Goal: Check status: Check status

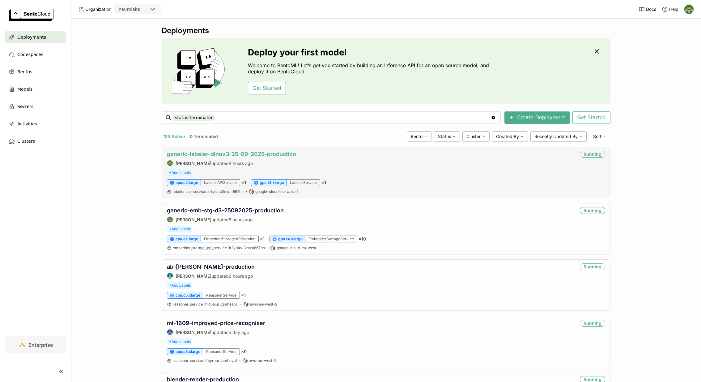
click at [245, 156] on link "generic-labeler-dinov3-25-09-2025-production" at bounding box center [231, 154] width 129 height 6
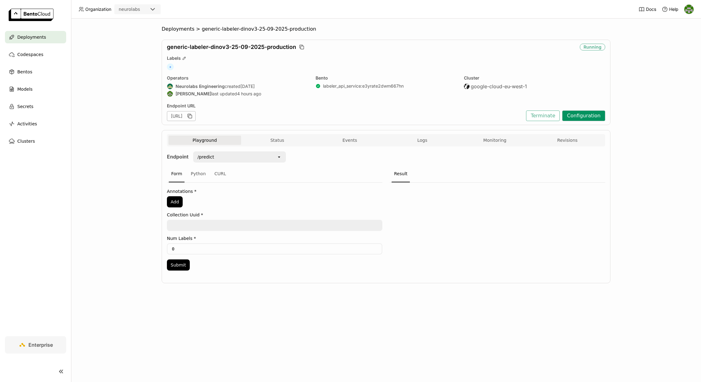
click at [593, 117] on button "Configuration" at bounding box center [583, 115] width 43 height 11
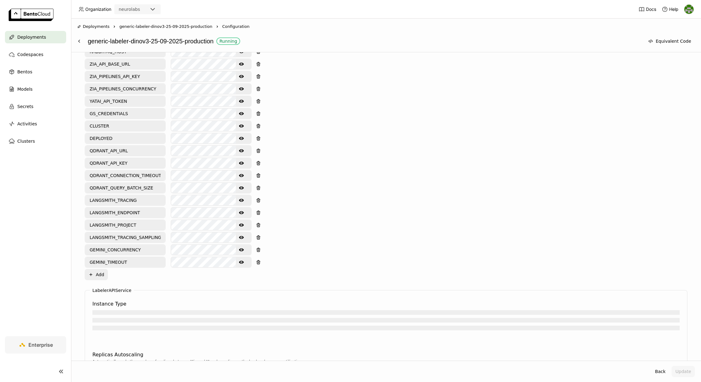
scroll to position [658, 0]
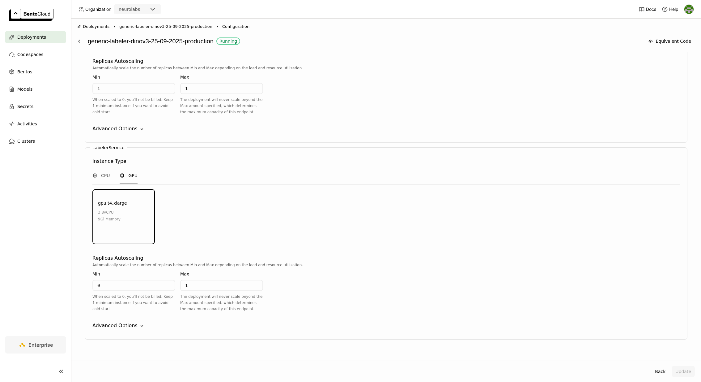
click at [203, 280] on input "1" at bounding box center [222, 285] width 82 height 10
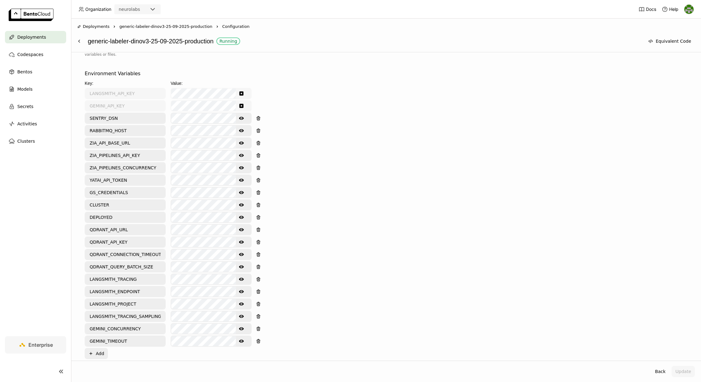
scroll to position [241, 0]
click at [240, 165] on icon "Show password text" at bounding box center [241, 166] width 5 height 3
click at [131, 162] on input "ZIA_PIPELINES_CONCURRENCY" at bounding box center [125, 167] width 80 height 10
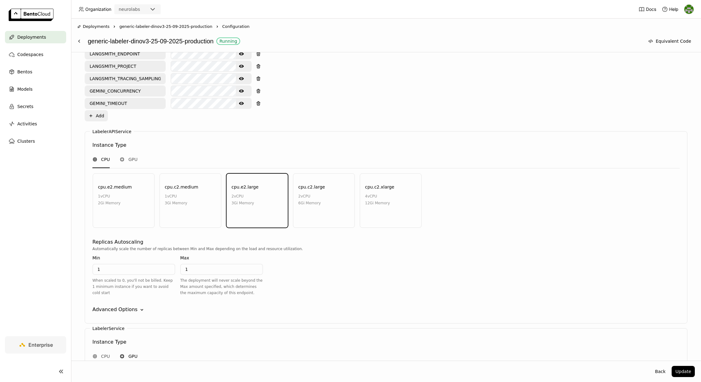
scroll to position [658, 0]
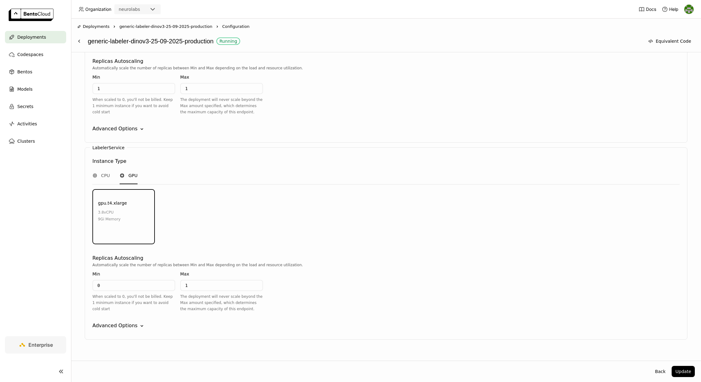
click at [113, 311] on div "LabelerService Instance Type CPU GPU gpu.t4.xlarge 3.8 vCPU 9Gi Memory Environm…" at bounding box center [386, 243] width 603 height 192
click at [114, 322] on div "Advanced Options" at bounding box center [114, 325] width 45 height 7
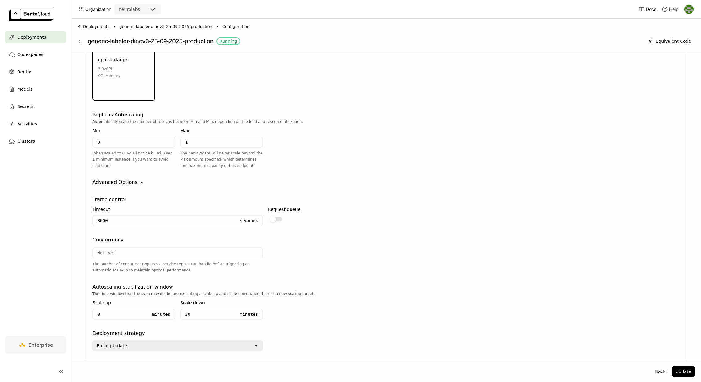
scroll to position [822, 0]
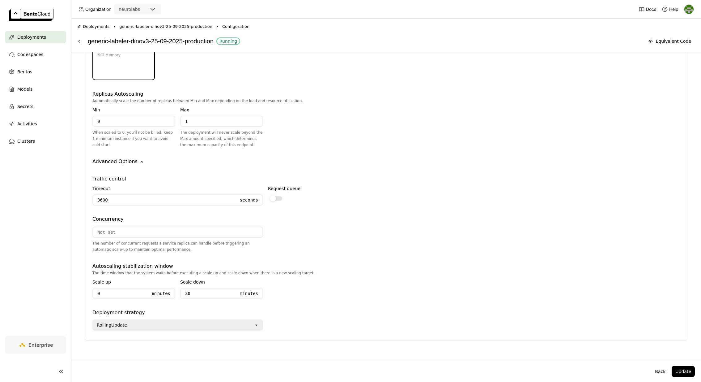
click at [148, 320] on div "RollingUpdate" at bounding box center [173, 325] width 161 height 10
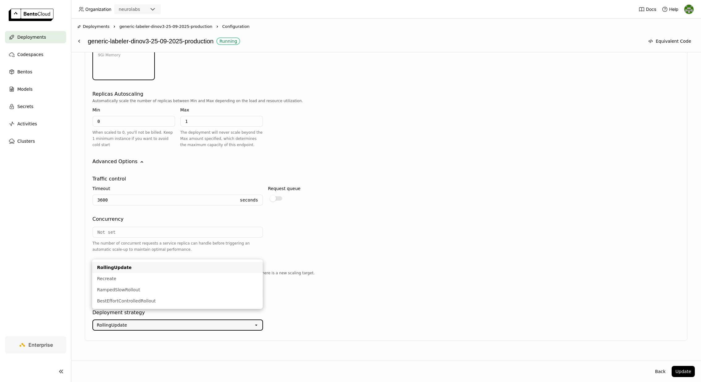
click at [356, 192] on div "Request queue" at bounding box center [353, 194] width 171 height 24
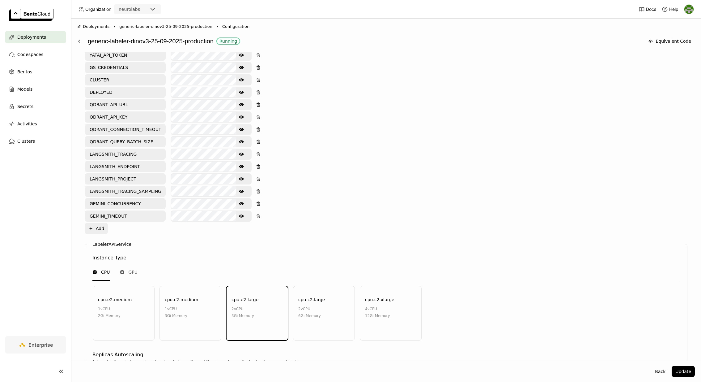
scroll to position [0, 0]
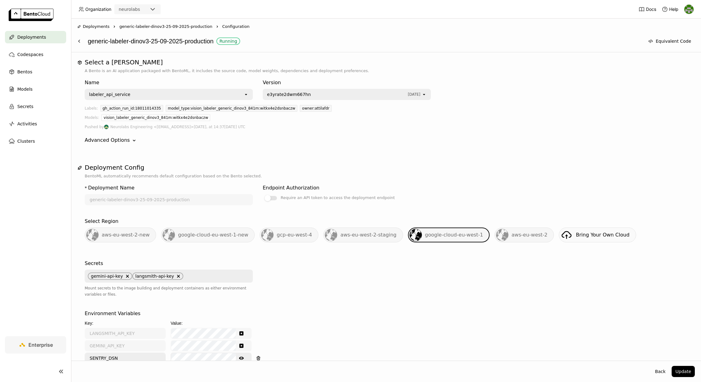
click at [205, 25] on span "generic-labeler-dinov3-25-09-2025-production" at bounding box center [165, 27] width 93 height 6
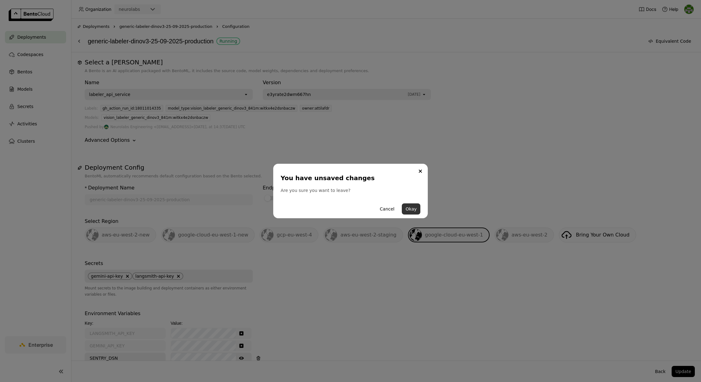
click at [413, 210] on button "Okay" at bounding box center [411, 208] width 19 height 11
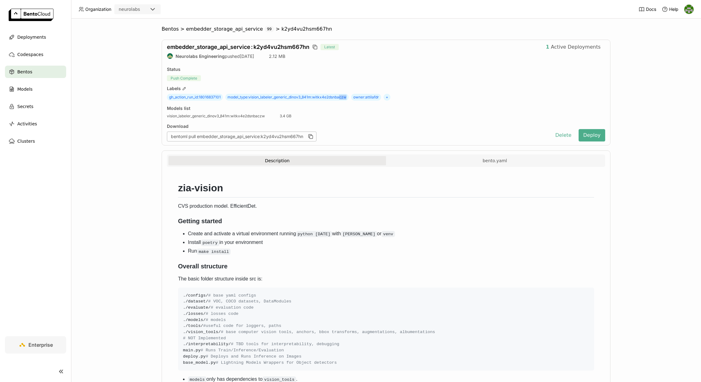
drag, startPoint x: 340, startPoint y: 95, endPoint x: 351, endPoint y: 95, distance: 10.8
click at [351, 95] on div "gh_action_run_id : 18016837101 model_type : vision_labeler_generic_dinov3_841m:…" at bounding box center [386, 97] width 438 height 7
click at [345, 75] on div "Push Complete" at bounding box center [386, 78] width 438 height 6
